Goal: Task Accomplishment & Management: Manage account settings

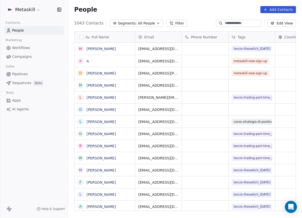
scroll to position [188, 230]
click at [42, 74] on link "Pipelines" at bounding box center [34, 74] width 60 height 8
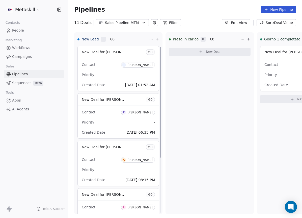
click at [134, 24] on div "Sales Pipeline-MTM" at bounding box center [122, 22] width 35 height 5
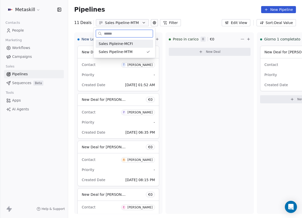
click at [135, 45] on div "Sales Pipleine-MCFI" at bounding box center [124, 43] width 51 height 5
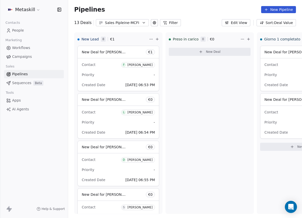
click at [123, 24] on div "Sales Pipleine-MCFI" at bounding box center [122, 22] width 35 height 5
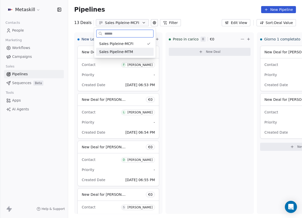
click at [132, 50] on div "Sales Pipeline-MTM" at bounding box center [124, 51] width 51 height 5
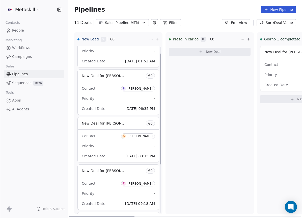
scroll to position [83, 0]
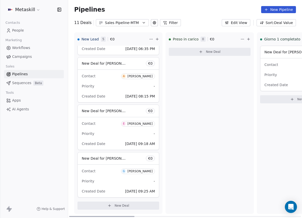
click at [134, 169] on div "[PERSON_NAME]" at bounding box center [139, 171] width 25 height 4
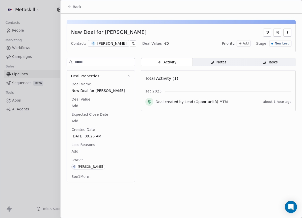
click at [72, 6] on button "Back" at bounding box center [75, 6] width 20 height 9
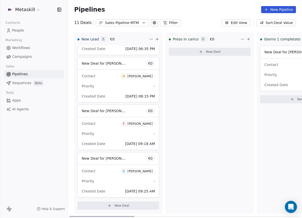
click at [105, 23] on div "Sales Pipeline-MTM" at bounding box center [122, 22] width 35 height 5
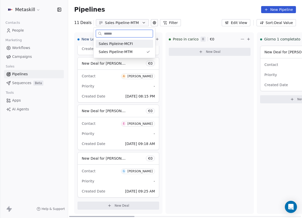
click at [118, 45] on span "Sales Pipleine-MCFI" at bounding box center [116, 43] width 34 height 5
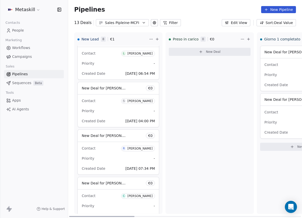
scroll to position [226, 0]
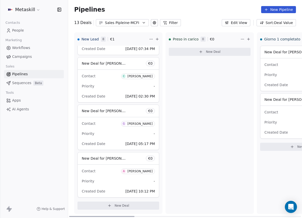
click at [113, 166] on div "Contact A Alessio Ciari Priority - Created Date Sep 09, 2025 10:12 PM" at bounding box center [118, 180] width 81 height 33
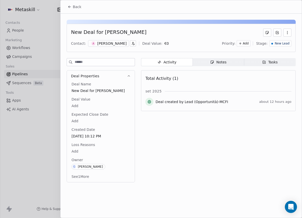
click at [113, 46] on div "[PERSON_NAME]" at bounding box center [111, 43] width 29 height 5
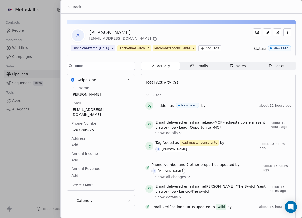
scroll to position [24, 0]
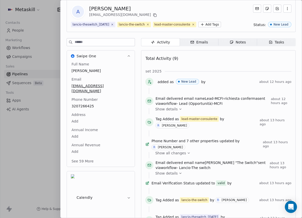
click at [87, 130] on div "Full Name Alessio Ciari Email ciari.alessio@gmail.com Phone Number 3207266425 A…" at bounding box center [100, 113] width 61 height 103
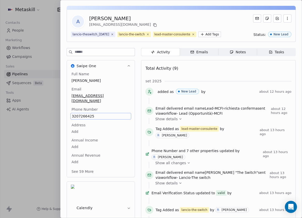
scroll to position [12, 0]
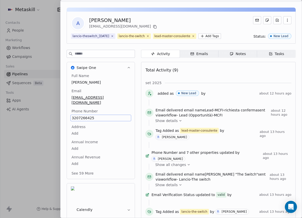
click at [231, 56] on icon "button" at bounding box center [232, 54] width 4 height 4
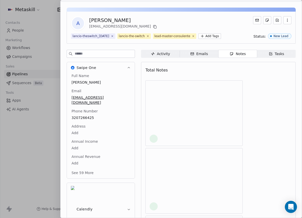
scroll to position [4, 0]
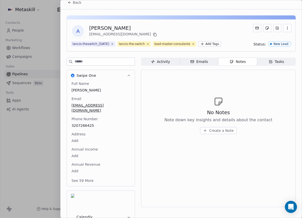
click at [174, 66] on span "Activity Activity" at bounding box center [160, 62] width 39 height 8
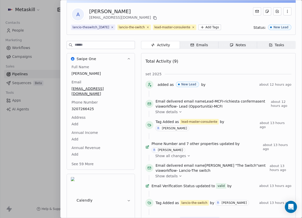
scroll to position [24, 0]
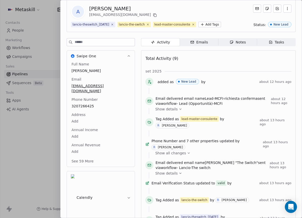
click at [88, 108] on span "3207266425" at bounding box center [100, 105] width 59 height 5
click at [87, 108] on span "3207266425" at bounding box center [101, 106] width 58 height 5
click at [87, 108] on input "**********" at bounding box center [98, 112] width 54 height 10
click at [234, 81] on html "Metaskill Contacts People Marketing Workflows Campaigns Sales Pipelines Sequenc…" at bounding box center [151, 109] width 302 height 218
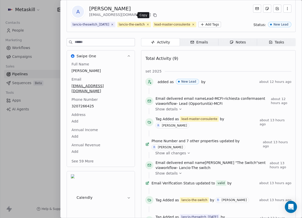
click at [153, 15] on icon at bounding box center [155, 15] width 4 height 4
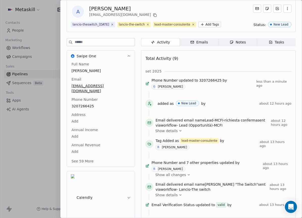
scroll to position [9, 0]
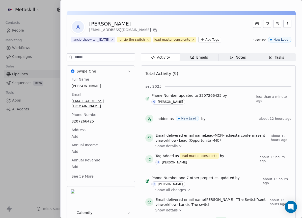
click at [108, 92] on div "Full Name Alessio Ciari Email ciari.alessio@gmail.com Phone Number 3207266425 A…" at bounding box center [100, 128] width 61 height 103
click at [104, 108] on span "ciari.alessio@gmail.com" at bounding box center [101, 104] width 58 height 10
click at [104, 108] on input "**********" at bounding box center [99, 112] width 54 height 10
click at [114, 98] on html "Metaskill Contacts People Marketing Workflows Campaigns Sales Pipelines Sequenc…" at bounding box center [151, 109] width 302 height 218
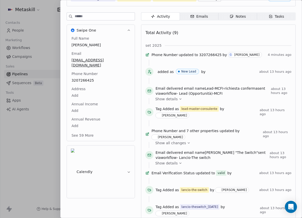
scroll to position [0, 0]
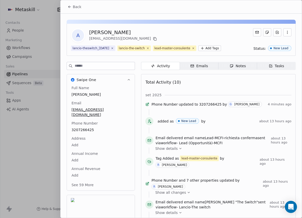
click at [234, 69] on div "Notes" at bounding box center [238, 65] width 16 height 5
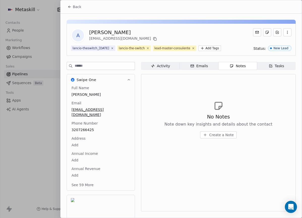
click at [210, 137] on span "Create a Note" at bounding box center [221, 134] width 24 height 5
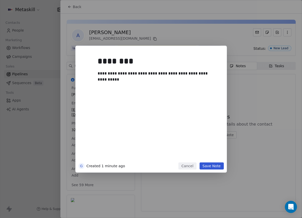
click at [218, 165] on button "Save Note" at bounding box center [211, 165] width 24 height 7
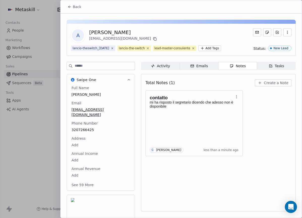
click at [71, 7] on icon at bounding box center [70, 7] width 2 height 0
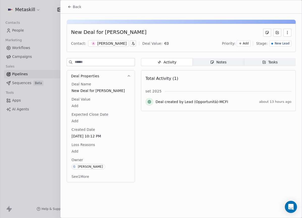
click at [279, 44] on span "New Lead" at bounding box center [282, 43] width 15 height 4
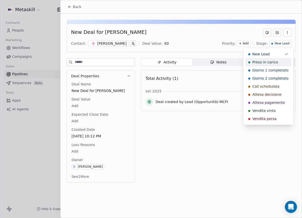
click at [277, 58] on div "Preso in carico" at bounding box center [268, 62] width 46 height 8
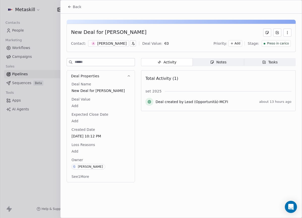
drag, startPoint x: 70, startPoint y: 7, endPoint x: 81, endPoint y: 6, distance: 10.9
click at [70, 7] on icon at bounding box center [70, 7] width 4 height 4
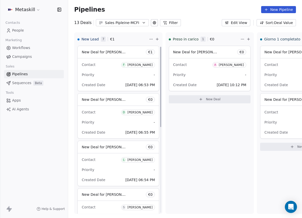
click at [110, 21] on div "Sales Pipleine-MCFI" at bounding box center [122, 22] width 35 height 5
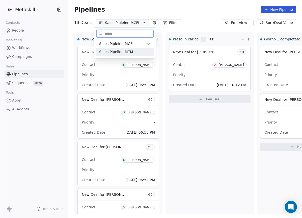
click at [121, 50] on span "Sales Pipeline-MTM" at bounding box center [116, 51] width 34 height 5
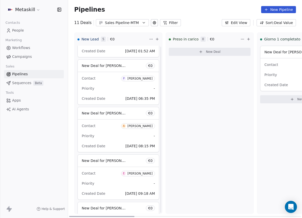
scroll to position [83, 0]
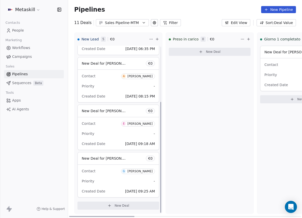
click at [114, 159] on span "New Deal for [PERSON_NAME]" at bounding box center [108, 158] width 53 height 5
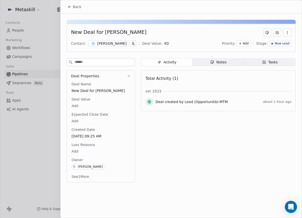
click at [121, 42] on div "[PERSON_NAME]" at bounding box center [111, 43] width 29 height 5
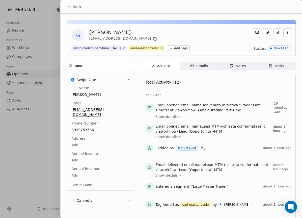
scroll to position [16, 0]
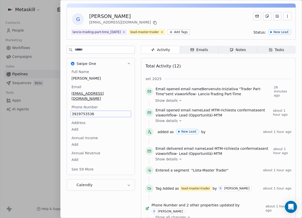
click at [88, 125] on div "Full Name Gianluca Pugliese Email gianluca.pugliese07@gmail.com Phone Number 39…" at bounding box center [100, 120] width 61 height 103
click at [94, 111] on span "3929753536" at bounding box center [101, 113] width 58 height 5
click at [90, 111] on input "**********" at bounding box center [98, 112] width 54 height 10
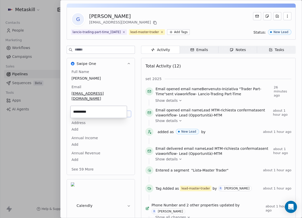
click at [90, 111] on input "**********" at bounding box center [98, 112] width 54 height 10
click at [138, 137] on html "Metaskill Contacts People Marketing Workflows Campaigns Sales Pipelines Sequenc…" at bounding box center [151, 109] width 302 height 218
click at [110, 111] on span "3929753536" at bounding box center [101, 113] width 58 height 5
click at [107, 111] on span "3929753536" at bounding box center [101, 113] width 58 height 5
click at [108, 111] on span "3929753536" at bounding box center [101, 113] width 58 height 5
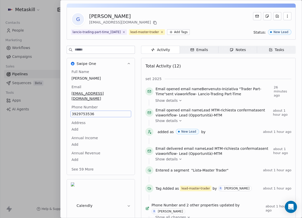
click at [108, 111] on span "3929753536" at bounding box center [101, 113] width 58 height 5
type input "**********"
click at [109, 128] on html "Metaskill Contacts People Marketing Workflows Campaigns Sales Pipelines Sequenc…" at bounding box center [151, 109] width 302 height 218
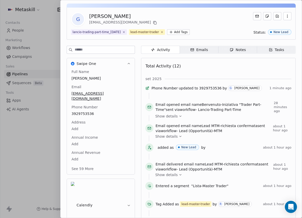
click at [240, 50] on div "Notes" at bounding box center [238, 49] width 16 height 5
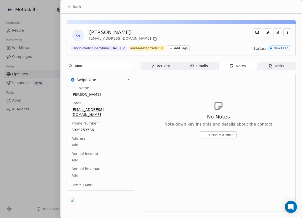
click at [227, 132] on span "Create a Note" at bounding box center [221, 134] width 24 height 5
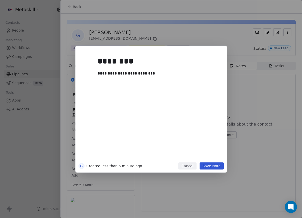
click at [217, 164] on button "Save Note" at bounding box center [211, 165] width 24 height 7
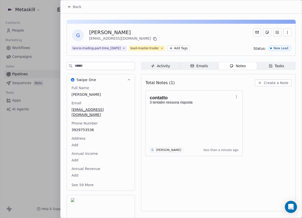
click at [67, 6] on button "Back" at bounding box center [75, 6] width 20 height 9
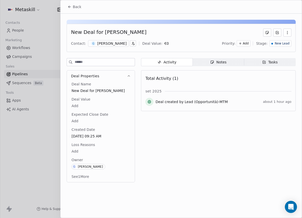
click at [282, 43] on span "New Lead" at bounding box center [282, 43] width 15 height 4
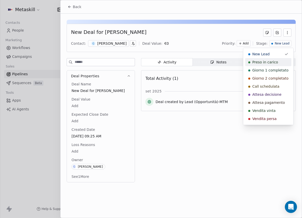
click at [276, 63] on span "Preso in carico" at bounding box center [265, 62] width 26 height 5
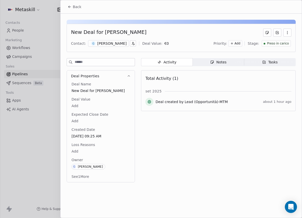
click at [74, 8] on span "Back" at bounding box center [77, 6] width 9 height 5
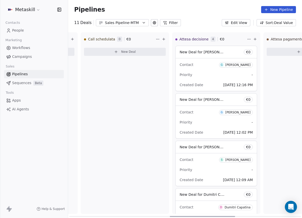
scroll to position [0, 372]
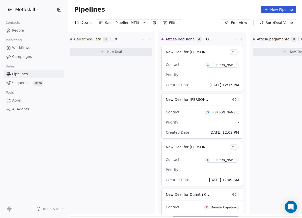
drag, startPoint x: 130, startPoint y: 215, endPoint x: 234, endPoint y: 211, distance: 104.0
click at [234, 216] on div at bounding box center [205, 216] width 65 height 1
click at [116, 22] on div "Sales Pipeline-MTM" at bounding box center [122, 22] width 35 height 5
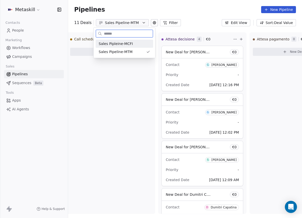
click at [121, 43] on span "Sales Pipleine-MCFI" at bounding box center [116, 43] width 34 height 5
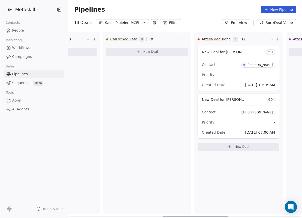
scroll to position [0, 352]
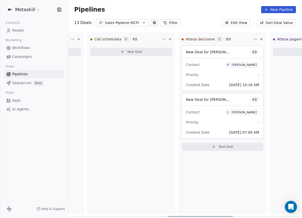
drag, startPoint x: 131, startPoint y: 216, endPoint x: 229, endPoint y: 219, distance: 98.4
click at [229, 217] on div at bounding box center [199, 216] width 65 height 1
click at [223, 77] on div "Priority -" at bounding box center [222, 75] width 73 height 8
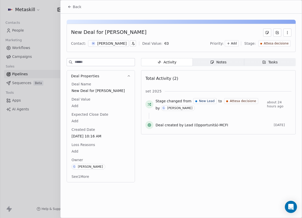
click at [115, 38] on div "New Deal for Marco Bolzan Contact: M Marco Bolzan Deal Value: € 0 Priority: Add…" at bounding box center [181, 38] width 229 height 28
click at [114, 42] on div "[PERSON_NAME]" at bounding box center [111, 43] width 29 height 5
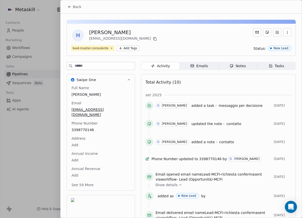
click at [69, 6] on icon at bounding box center [69, 6] width 1 height 1
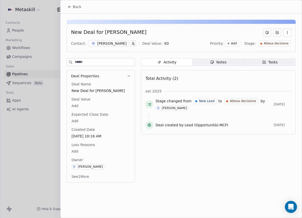
click at [73, 9] on span "Back" at bounding box center [77, 6] width 9 height 5
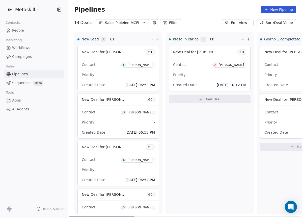
drag, startPoint x: 181, startPoint y: 215, endPoint x: 69, endPoint y: 183, distance: 115.8
click at [69, 216] on div at bounding box center [101, 216] width 65 height 1
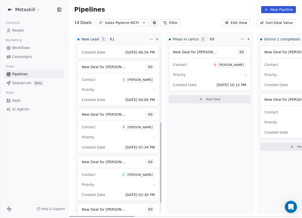
scroll to position [178, 0]
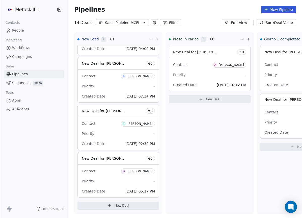
click at [101, 24] on button "Sales Pipleine-MCFI" at bounding box center [122, 22] width 53 height 7
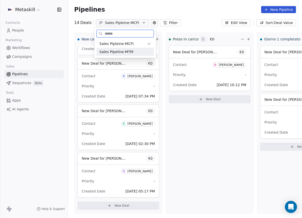
click at [117, 49] on span "Sales Pipeline-MTM" at bounding box center [116, 51] width 34 height 5
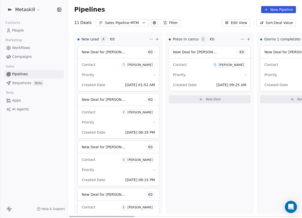
click at [113, 163] on div "Contact A Andrea Donati" at bounding box center [118, 159] width 73 height 8
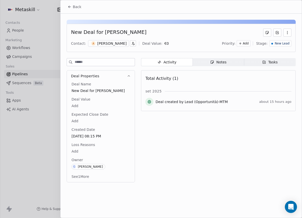
click at [118, 43] on div "[PERSON_NAME]" at bounding box center [111, 43] width 29 height 5
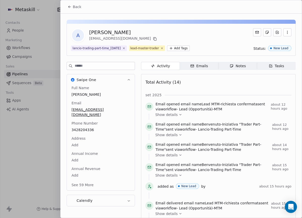
scroll to position [16, 0]
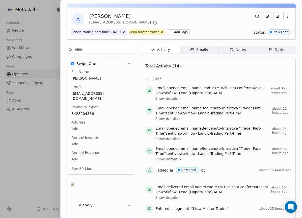
click at [88, 123] on div "Full Name Andrea Donati Email andreadonati1907@gmail.com Phone Number 342820433…" at bounding box center [100, 120] width 61 height 103
click at [91, 111] on span "3428204336" at bounding box center [101, 113] width 58 height 5
type input "**********"
click at [106, 121] on html "Metaskill Contacts People Marketing Workflows Campaigns Sales Pipelines Sequenc…" at bounding box center [151, 109] width 302 height 218
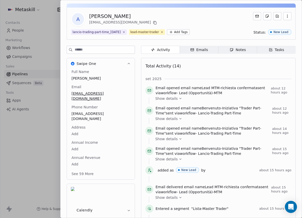
click at [112, 111] on span "[EMAIL_ADDRESS][DOMAIN_NAME]" at bounding box center [100, 116] width 59 height 10
click at [112, 111] on span "[EMAIL_ADDRESS][DOMAIN_NAME]" at bounding box center [101, 116] width 58 height 10
click at [112, 109] on input "**********" at bounding box center [98, 112] width 54 height 10
click at [107, 130] on html "Metaskill Contacts People Marketing Workflows Campaigns Sales Pipelines Sequenc…" at bounding box center [151, 109] width 302 height 218
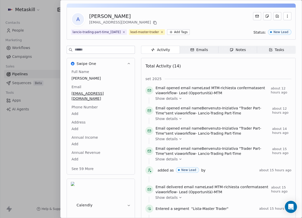
click at [124, 62] on button "Swipe One" at bounding box center [101, 63] width 68 height 11
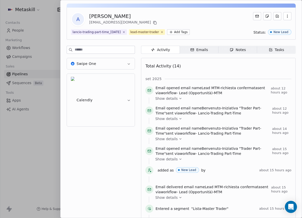
click at [128, 63] on icon "button" at bounding box center [129, 64] width 4 height 4
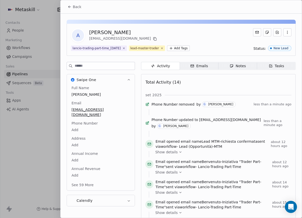
click at [122, 77] on button "Swipe One" at bounding box center [101, 79] width 68 height 11
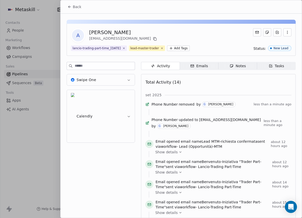
click at [123, 77] on button "Swipe One" at bounding box center [101, 79] width 68 height 11
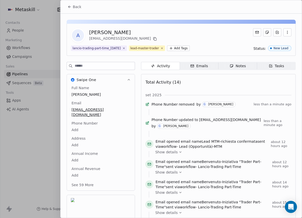
click at [213, 66] on span "Emails Emails" at bounding box center [199, 66] width 39 height 8
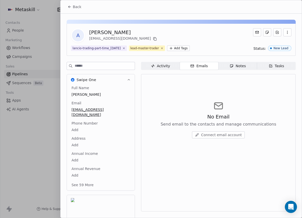
click at [236, 69] on span "Notes Notes" at bounding box center [237, 66] width 39 height 8
click at [156, 64] on div "Activity" at bounding box center [160, 65] width 19 height 5
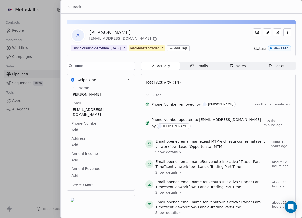
click at [116, 33] on div "[PERSON_NAME]" at bounding box center [123, 32] width 69 height 7
click at [80, 35] on span "A" at bounding box center [78, 35] width 12 height 12
click at [67, 10] on button "Back" at bounding box center [75, 6] width 20 height 9
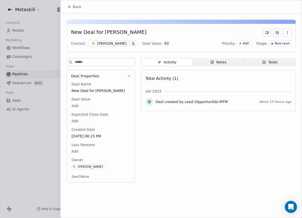
click at [73, 6] on span "Back" at bounding box center [77, 6] width 9 height 5
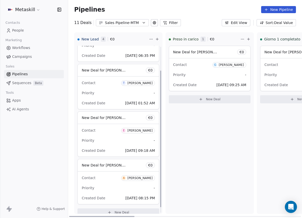
scroll to position [36, 0]
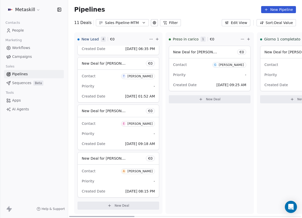
click at [117, 155] on span "New Deal for [PERSON_NAME]" at bounding box center [104, 158] width 45 height 6
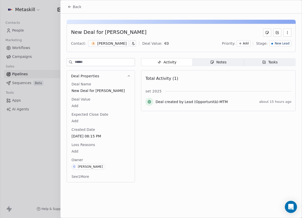
click at [117, 44] on div "[PERSON_NAME]" at bounding box center [111, 43] width 29 height 5
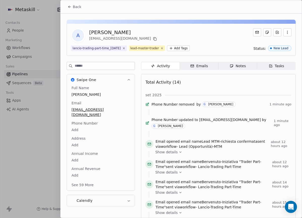
click at [198, 106] on span "by" at bounding box center [198, 104] width 4 height 5
click at [190, 106] on span "removed" at bounding box center [187, 104] width 16 height 5
drag, startPoint x: 185, startPoint y: 106, endPoint x: 151, endPoint y: 106, distance: 34.3
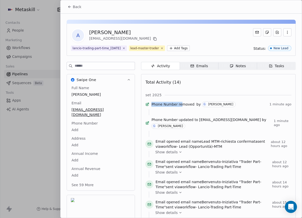
click at [151, 106] on div "Phone Number removed by G Giulio Roselli 1 minute ago" at bounding box center [218, 105] width 146 height 8
click at [149, 105] on div at bounding box center [147, 104] width 4 height 4
click at [214, 107] on span "G Giulio Roselli" at bounding box center [219, 104] width 34 height 6
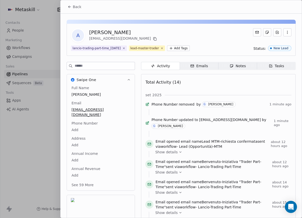
click at [285, 31] on icon "button" at bounding box center [287, 32] width 4 height 4
click at [285, 34] on icon "button" at bounding box center [287, 32] width 4 height 4
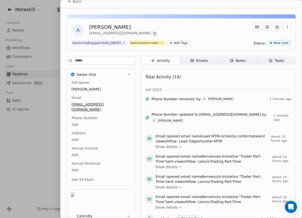
scroll to position [17, 0]
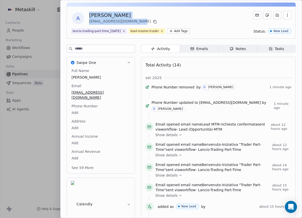
drag, startPoint x: 89, startPoint y: 15, endPoint x: 161, endPoint y: 24, distance: 72.4
click at [161, 24] on div "A Andrea Donati andreadonati1907@gmail.com" at bounding box center [181, 18] width 220 height 14
copy div "Andrea Donati andreadonati1907@gmail.com"
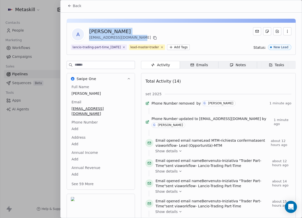
scroll to position [0, 0]
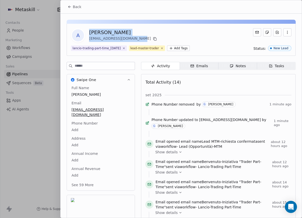
click at [73, 5] on span "Back" at bounding box center [77, 6] width 9 height 5
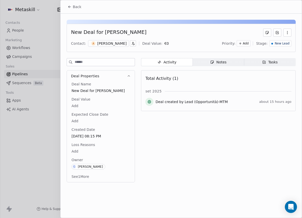
click at [65, 3] on button "Back" at bounding box center [75, 6] width 20 height 9
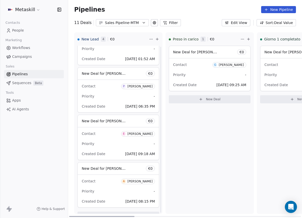
scroll to position [36, 0]
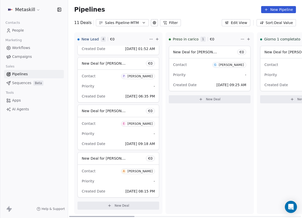
click at [125, 190] on span "[DATE] 08:15 PM" at bounding box center [140, 191] width 30 height 4
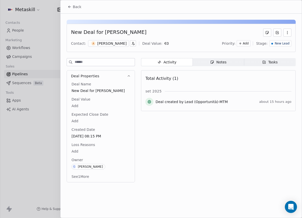
click at [118, 44] on div "[PERSON_NAME]" at bounding box center [111, 43] width 29 height 5
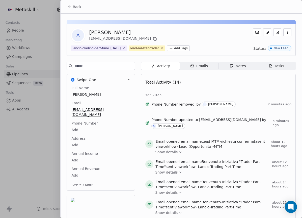
click at [80, 121] on div "Phone Number Add" at bounding box center [100, 127] width 61 height 12
click at [80, 121] on span "Phone Number" at bounding box center [84, 123] width 28 height 5
click at [76, 125] on html "Metaskill Contacts People Marketing Workflows Campaigns Sales Pipelines Sequenc…" at bounding box center [151, 109] width 302 height 218
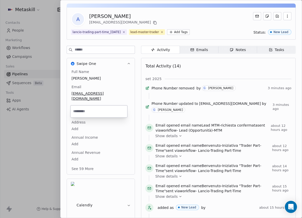
click at [76, 125] on html "Metaskill Contacts People Marketing Workflows Campaigns Sales Pipelines Sequenc…" at bounding box center [151, 109] width 302 height 218
click at [81, 107] on body "Metaskill Contacts People Marketing Workflows Campaigns Sales Pipelines Sequenc…" at bounding box center [151, 109] width 302 height 218
click at [86, 105] on html "Metaskill Contacts People Marketing Workflows Campaigns Sales Pipelines Sequenc…" at bounding box center [151, 109] width 302 height 218
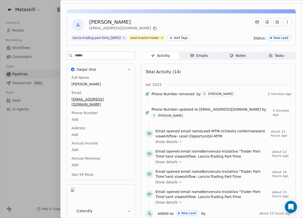
scroll to position [0, 0]
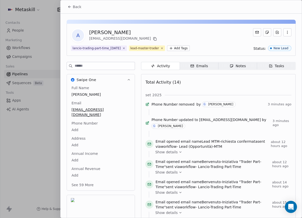
click at [66, 6] on button "Back" at bounding box center [75, 6] width 20 height 9
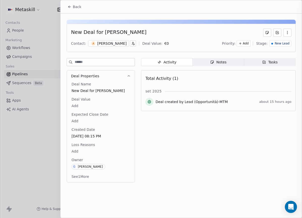
click at [68, 7] on icon at bounding box center [70, 7] width 4 height 4
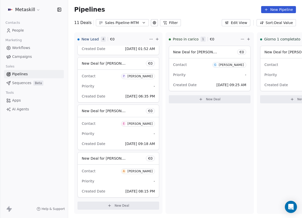
click at [117, 23] on div "Sales Pipeline-MTM" at bounding box center [122, 22] width 35 height 5
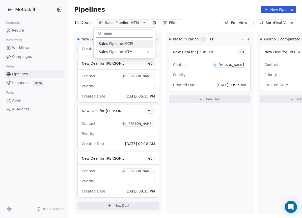
click at [133, 44] on div "Sales Pipleine-MCFI" at bounding box center [124, 43] width 51 height 5
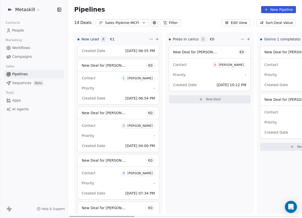
scroll to position [226, 0]
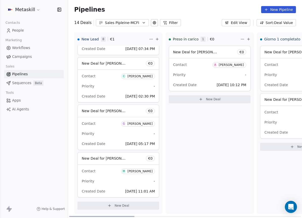
click at [117, 160] on span "New Deal for [PERSON_NAME]" at bounding box center [108, 158] width 53 height 5
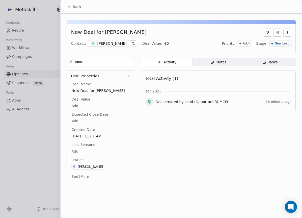
click at [128, 76] on icon "button" at bounding box center [129, 76] width 4 height 4
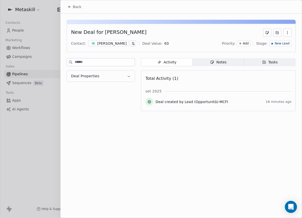
click at [128, 75] on icon "button" at bounding box center [129, 76] width 4 height 4
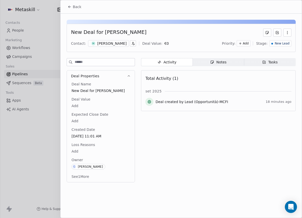
click at [109, 42] on div "[PERSON_NAME]" at bounding box center [111, 43] width 29 height 5
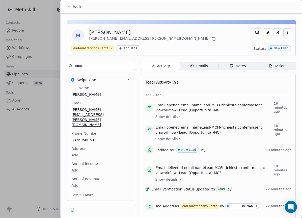
click at [87, 124] on div "Full Name Mattia Cornelli Email mattia.cornelli.1994@gmail.com Phone Number 333…" at bounding box center [100, 141] width 61 height 113
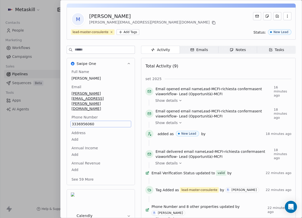
click at [95, 121] on span "3336956060" at bounding box center [101, 123] width 58 height 5
click at [93, 111] on input "**********" at bounding box center [98, 112] width 54 height 10
click at [99, 133] on html "Metaskill Contacts People Marketing Workflows Campaigns Sales Pipelines Sequenc…" at bounding box center [151, 109] width 302 height 218
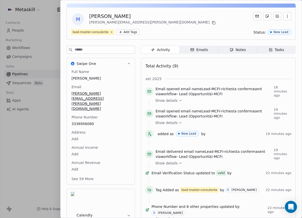
click at [236, 50] on div "Notes" at bounding box center [238, 49] width 16 height 5
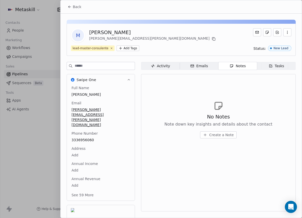
click at [221, 133] on span "Create a Note" at bounding box center [221, 134] width 24 height 5
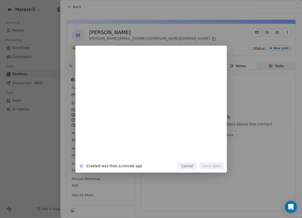
click at [190, 163] on button "Cancel" at bounding box center [187, 165] width 18 height 7
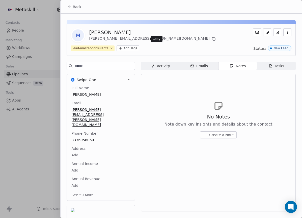
click at [212, 37] on icon at bounding box center [213, 38] width 2 height 2
click at [215, 135] on span "Create a Note" at bounding box center [221, 134] width 24 height 5
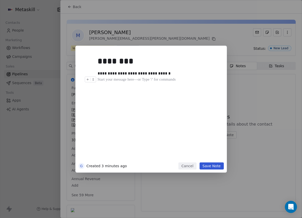
click at [163, 85] on div "**********" at bounding box center [159, 106] width 122 height 107
click at [171, 67] on div "********" at bounding box center [157, 61] width 118 height 12
click at [174, 72] on div "**********" at bounding box center [157, 73] width 118 height 6
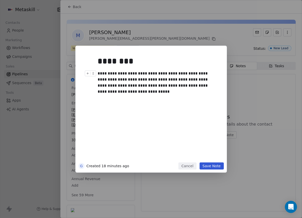
click at [220, 165] on button "Save Note" at bounding box center [211, 165] width 24 height 7
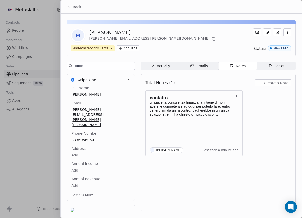
click at [206, 64] on div "Emails" at bounding box center [199, 65] width 18 height 5
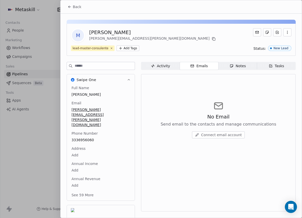
click at [235, 66] on div "Notes" at bounding box center [238, 65] width 16 height 5
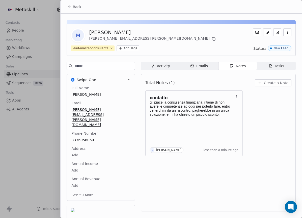
click at [281, 65] on div "Tasks" at bounding box center [277, 65] width 16 height 5
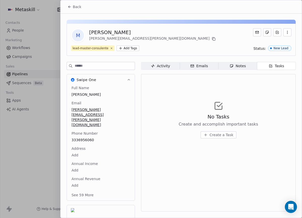
click at [227, 131] on div "No Tasks Create and accomplish important tasks Create a Task" at bounding box center [218, 125] width 79 height 25
click at [225, 134] on span "Create a Task" at bounding box center [222, 134] width 24 height 5
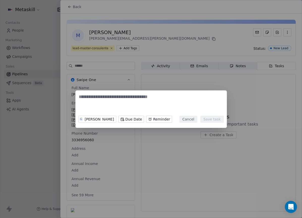
click at [187, 106] on textarea at bounding box center [151, 104] width 145 height 20
type textarea "**********"
click at [115, 118] on body "Metaskill Contacts People Marketing Workflows Campaigns Sales Pipelines Sequenc…" at bounding box center [151, 109] width 302 height 218
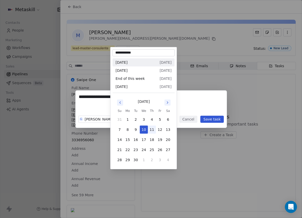
click at [150, 129] on button "11" at bounding box center [152, 129] width 8 height 8
type input "**********"
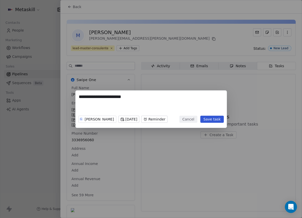
click at [149, 120] on body "Metaskill Contacts People Marketing Workflows Campaigns Sales Pipelines Sequenc…" at bounding box center [151, 109] width 302 height 218
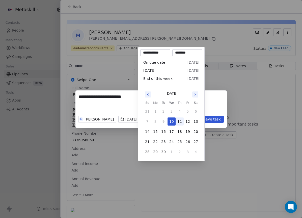
click at [179, 123] on button "11" at bounding box center [180, 121] width 8 height 8
type input "**********"
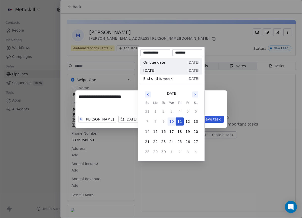
click at [184, 51] on input "********" at bounding box center [187, 52] width 28 height 5
click at [177, 51] on input "********" at bounding box center [187, 52] width 28 height 5
click at [178, 52] on input "********" at bounding box center [187, 52] width 28 height 5
click at [184, 52] on input "********" at bounding box center [187, 52] width 28 height 5
type input "********"
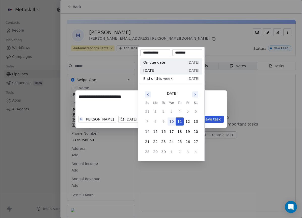
click at [211, 117] on div "**********" at bounding box center [151, 108] width 302 height 37
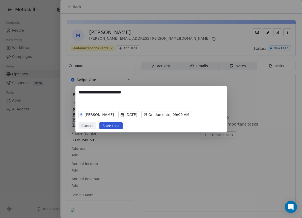
click at [116, 124] on button "Save task" at bounding box center [110, 125] width 23 height 7
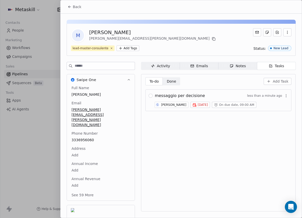
click at [68, 5] on icon at bounding box center [70, 7] width 4 height 4
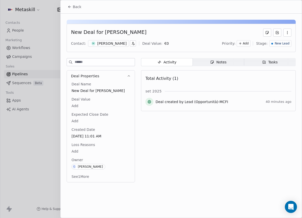
click at [279, 44] on span "New Lead" at bounding box center [282, 43] width 15 height 4
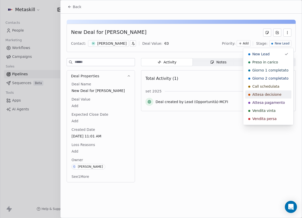
click at [275, 94] on span "Attesa decisione" at bounding box center [266, 94] width 29 height 5
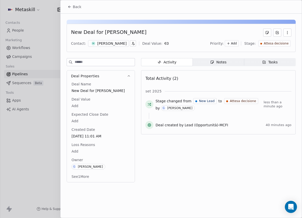
click at [63, 7] on div "Back" at bounding box center [181, 6] width 241 height 13
click at [68, 8] on icon at bounding box center [70, 7] width 4 height 4
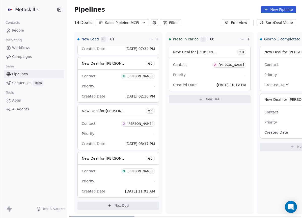
drag, startPoint x: 118, startPoint y: 216, endPoint x: 35, endPoint y: 181, distance: 90.0
click at [69, 216] on div at bounding box center [101, 216] width 65 height 1
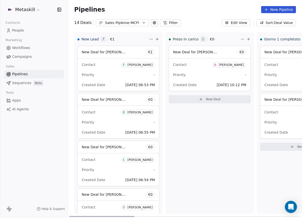
click at [202, 64] on div "New Lead 7 € 1 New Deal for [PERSON_NAME] € 1 Contact F [PERSON_NAME] Priority …" at bounding box center [185, 124] width 234 height 185
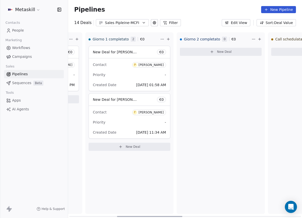
drag, startPoint x: 100, startPoint y: 216, endPoint x: 148, endPoint y: 209, distance: 48.6
click at [148, 216] on div at bounding box center [149, 216] width 65 height 1
click at [141, 66] on div "[PERSON_NAME]" at bounding box center [150, 65] width 25 height 4
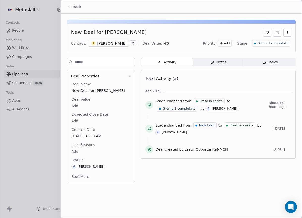
click at [120, 43] on div "[PERSON_NAME]" at bounding box center [111, 43] width 29 height 5
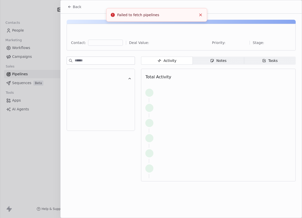
click at [66, 10] on button "Back" at bounding box center [75, 6] width 20 height 9
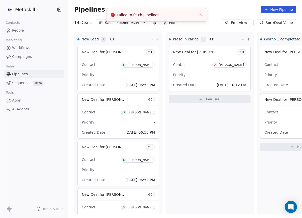
click at [55, 27] on link "People" at bounding box center [34, 30] width 60 height 8
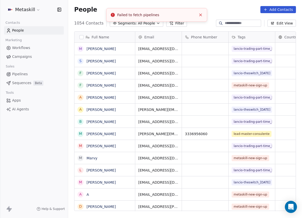
scroll to position [188, 230]
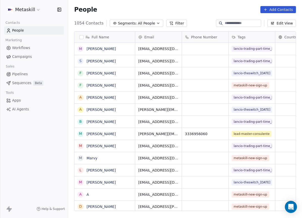
click at [43, 72] on link "Pipelines" at bounding box center [34, 74] width 60 height 8
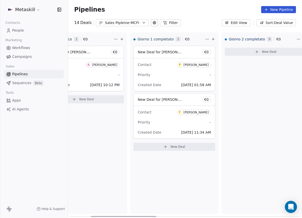
scroll to position [0, 130]
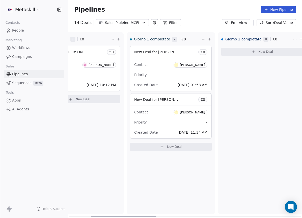
drag, startPoint x: 124, startPoint y: 216, endPoint x: 160, endPoint y: 207, distance: 37.1
click at [156, 216] on div at bounding box center [123, 216] width 65 height 1
click at [151, 78] on div "Priority -" at bounding box center [170, 75] width 73 height 8
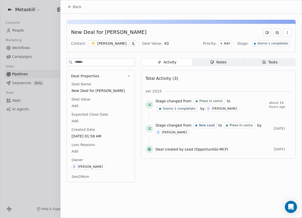
click at [113, 45] on div "[PERSON_NAME]" at bounding box center [111, 43] width 29 height 5
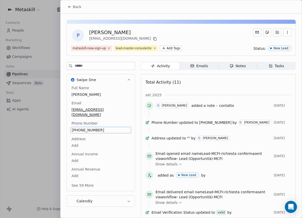
scroll to position [16, 0]
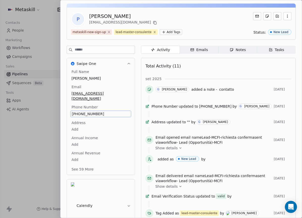
click at [85, 126] on div "Full Name [PERSON_NAME] Email [EMAIL_ADDRESS][DOMAIN_NAME] Phone Number [PHONE_…" at bounding box center [100, 120] width 61 height 103
click at [92, 111] on span "[PHONE_NUMBER]" at bounding box center [101, 113] width 58 height 5
click at [92, 109] on input "**********" at bounding box center [98, 112] width 54 height 10
click at [168, 111] on html "Metaskill Contacts People Marketing Workflows Campaigns Sales Pipelines Sequenc…" at bounding box center [151, 109] width 302 height 218
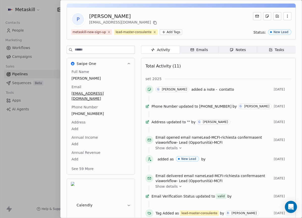
click at [231, 51] on icon "button" at bounding box center [232, 50] width 4 height 4
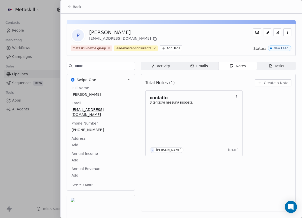
click at [283, 81] on span "Create a Note" at bounding box center [276, 82] width 24 height 5
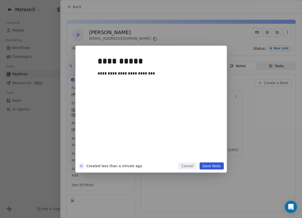
click at [222, 166] on button "Save Note" at bounding box center [211, 165] width 24 height 7
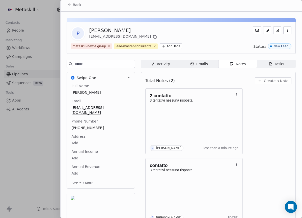
scroll to position [4, 0]
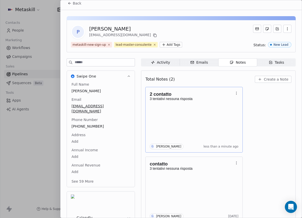
click at [227, 101] on p at bounding box center [192, 103] width 84 height 4
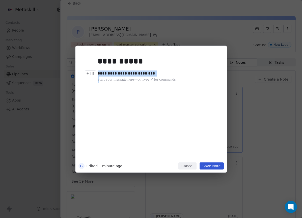
drag, startPoint x: 116, startPoint y: 72, endPoint x: 31, endPoint y: 69, distance: 85.3
click at [31, 69] on div "**********" at bounding box center [151, 109] width 302 height 127
click at [220, 164] on button "Save Note" at bounding box center [211, 165] width 24 height 7
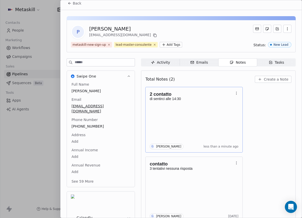
click at [257, 68] on div "Activity Activity Emails Emails Notes Notes Tasks Tasks Total Notes (2) Create …" at bounding box center [218, 152] width 155 height 189
click at [264, 62] on span "Tasks Tasks" at bounding box center [276, 62] width 39 height 8
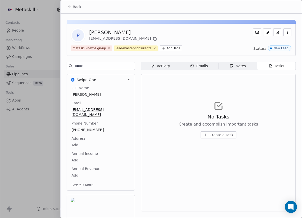
click at [221, 132] on span "Create a Task" at bounding box center [222, 134] width 24 height 5
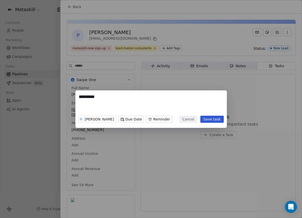
type textarea "********"
click at [120, 122] on body "Metaskill Contacts People Marketing Workflows Campaigns Sales Pipelines Sequenc…" at bounding box center [151, 109] width 302 height 218
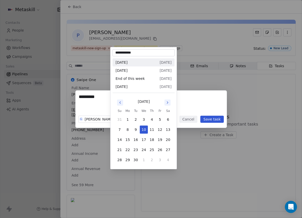
click at [178, 105] on div "******** G [PERSON_NAME] Due Date Reminder Cancel Save task" at bounding box center [151, 108] width 302 height 37
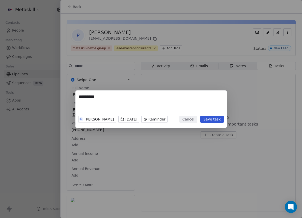
click at [186, 117] on button "Cancel" at bounding box center [188, 119] width 18 height 7
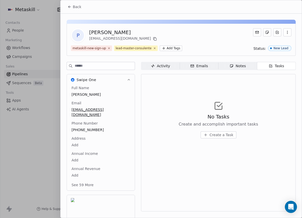
click at [172, 68] on span "Activity Activity" at bounding box center [160, 66] width 39 height 8
click at [202, 67] on div "Emails" at bounding box center [199, 65] width 18 height 5
click at [241, 66] on div "Notes" at bounding box center [238, 65] width 16 height 5
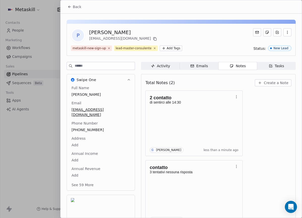
click at [120, 32] on div "[PERSON_NAME]" at bounding box center [123, 32] width 69 height 7
click at [119, 32] on div "[PERSON_NAME]" at bounding box center [123, 32] width 69 height 7
click at [108, 32] on div "[PERSON_NAME]" at bounding box center [123, 32] width 69 height 7
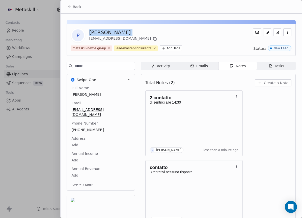
click at [108, 32] on div "[PERSON_NAME]" at bounding box center [123, 32] width 69 height 7
copy div "[PERSON_NAME]"
click at [72, 5] on button "Back" at bounding box center [75, 6] width 20 height 9
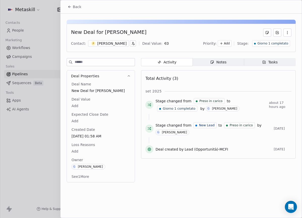
click at [264, 43] on span "Giorno 1 completato" at bounding box center [272, 43] width 31 height 4
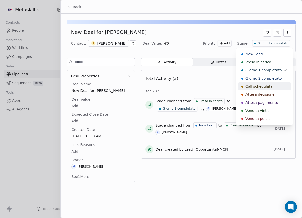
click at [268, 85] on span "Call schedulata" at bounding box center [258, 86] width 27 height 5
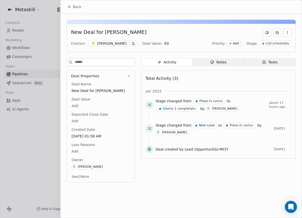
click at [75, 6] on span "Back" at bounding box center [77, 6] width 9 height 5
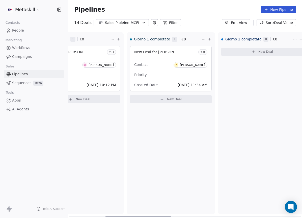
click at [167, 66] on div "Contact F [PERSON_NAME]" at bounding box center [170, 64] width 73 height 8
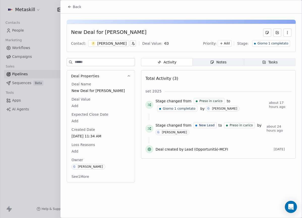
click at [116, 39] on div "New Deal for [PERSON_NAME] Contact: F [PERSON_NAME] Deal Value: € 0 Priority: A…" at bounding box center [181, 38] width 229 height 28
click at [114, 41] on div "[PERSON_NAME]" at bounding box center [111, 43] width 29 height 5
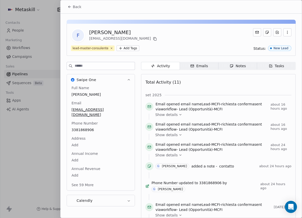
scroll to position [16, 0]
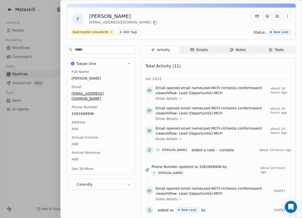
click at [86, 124] on div "Full Name [PERSON_NAME] Email [EMAIL_ADDRESS][DOMAIN_NAME] Phone Number [PHONE_…" at bounding box center [100, 120] width 61 height 103
click at [88, 111] on span "3381868906" at bounding box center [101, 113] width 58 height 5
click at [88, 108] on input "**********" at bounding box center [98, 112] width 54 height 10
click at [147, 6] on html "Metaskill Contacts People Marketing Workflows Campaigns Sales Pipelines Sequenc…" at bounding box center [151, 109] width 302 height 218
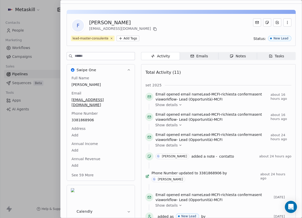
scroll to position [0, 0]
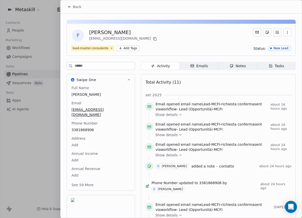
click at [69, 9] on button "Back" at bounding box center [75, 6] width 20 height 9
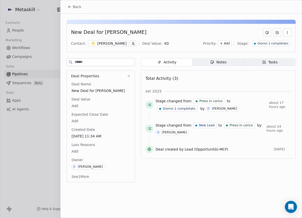
click at [70, 10] on button "Back" at bounding box center [75, 6] width 20 height 9
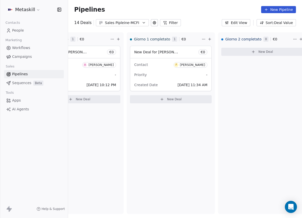
click at [108, 22] on div "Sales Pipleine-MCFI" at bounding box center [122, 22] width 35 height 5
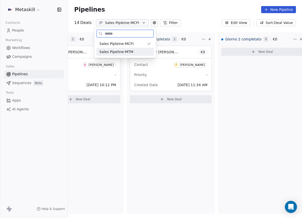
click at [127, 51] on span "Sales Pipeline-MTM" at bounding box center [116, 51] width 34 height 5
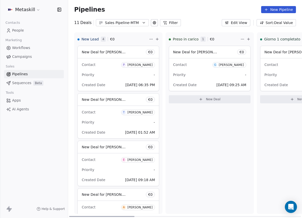
click at [270, 73] on span "Priority" at bounding box center [270, 75] width 13 height 4
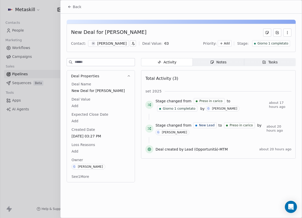
click at [110, 44] on div "[PERSON_NAME]" at bounding box center [111, 43] width 29 height 5
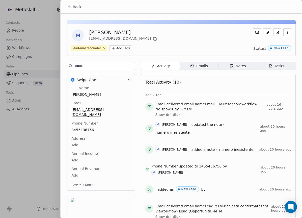
click at [86, 125] on div "Full Name [PERSON_NAME] Email [EMAIL_ADDRESS][DOMAIN_NAME] Phone Number [PHONE_…" at bounding box center [100, 136] width 61 height 103
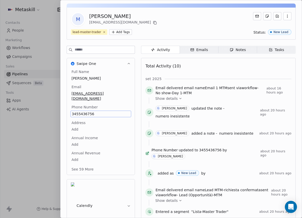
click at [91, 111] on span "3455436756" at bounding box center [101, 113] width 58 height 5
click at [90, 111] on span "3455436756" at bounding box center [101, 113] width 58 height 5
click at [91, 108] on input "**********" at bounding box center [98, 112] width 54 height 10
click at [245, 48] on html "Metaskill Contacts People Marketing Workflows Campaigns Sales Pipelines Sequenc…" at bounding box center [151, 109] width 302 height 218
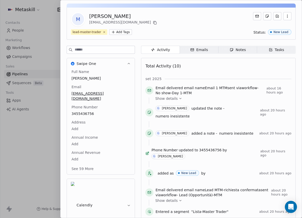
click at [245, 49] on span "Notes Notes" at bounding box center [237, 50] width 39 height 8
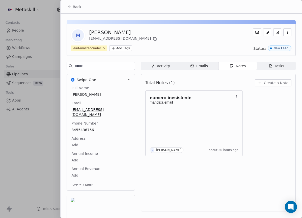
click at [66, 5] on button "Back" at bounding box center [75, 6] width 20 height 9
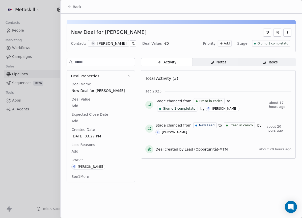
click at [71, 6] on icon at bounding box center [70, 7] width 4 height 4
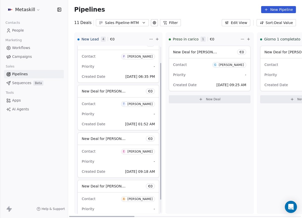
scroll to position [36, 0]
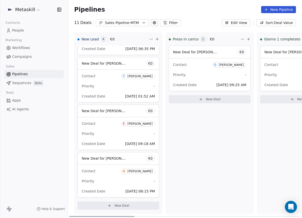
click at [111, 161] on span "New Deal for [PERSON_NAME]" at bounding box center [104, 158] width 45 height 6
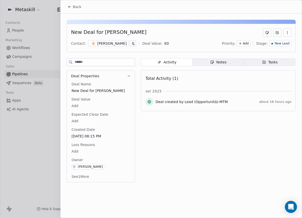
click at [113, 44] on div "[PERSON_NAME]" at bounding box center [111, 43] width 29 height 5
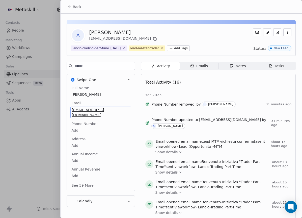
scroll to position [1, 0]
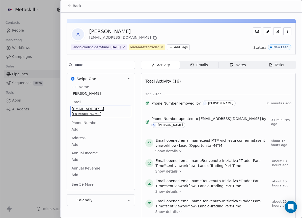
click at [113, 107] on span "[EMAIL_ADDRESS][DOMAIN_NAME]" at bounding box center [101, 111] width 58 height 10
click at [112, 108] on span "[EMAIL_ADDRESS][DOMAIN_NAME]" at bounding box center [101, 111] width 58 height 10
click at [112, 108] on input "**********" at bounding box center [99, 112] width 54 height 10
click at [68, 6] on html "Metaskill Contacts People Marketing Workflows Campaigns Sales Pipelines Sequenc…" at bounding box center [151, 109] width 302 height 218
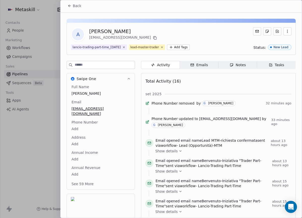
click at [69, 7] on icon at bounding box center [70, 6] width 4 height 4
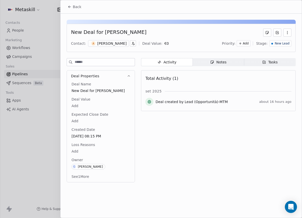
click at [70, 8] on icon at bounding box center [70, 7] width 4 height 4
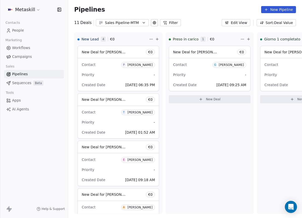
click at [127, 23] on div "Sales Pipeline-MTM" at bounding box center [122, 22] width 35 height 5
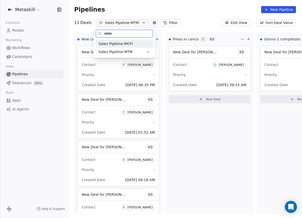
click at [129, 44] on span "Sales Pipleine-MCFI" at bounding box center [116, 43] width 34 height 5
